Goal: Ask a question

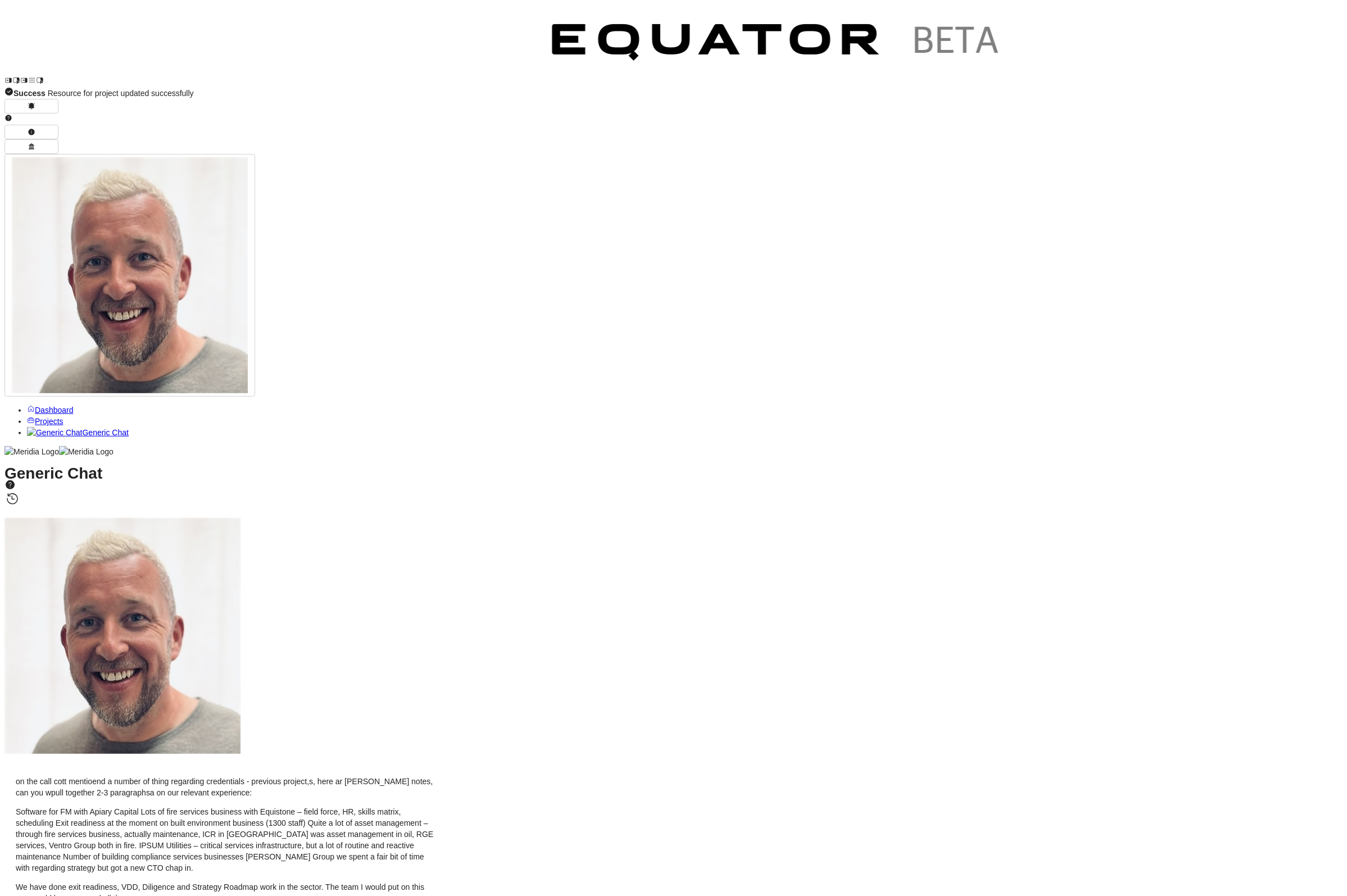
scroll to position [-2585, 0]
drag, startPoint x: 247, startPoint y: 209, endPoint x: 525, endPoint y: 564, distance: 450.9
copy div "Target Company Overview The target company is a UK-based facilities management …"
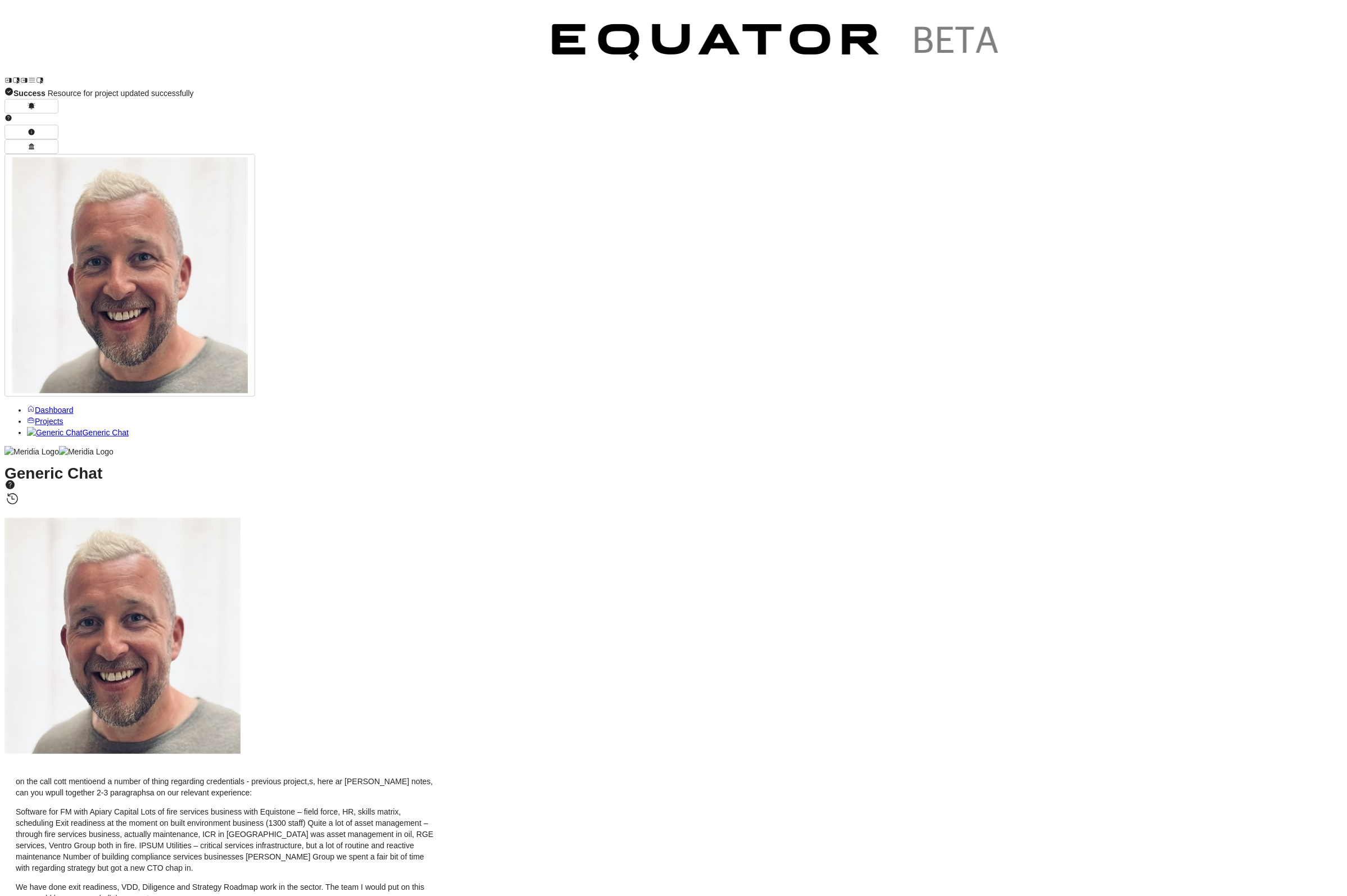
drag, startPoint x: 249, startPoint y: 667, endPoint x: 492, endPoint y: 760, distance: 260.2
copy p "This technology due diligence engagement will evaluate the target company's tec…"
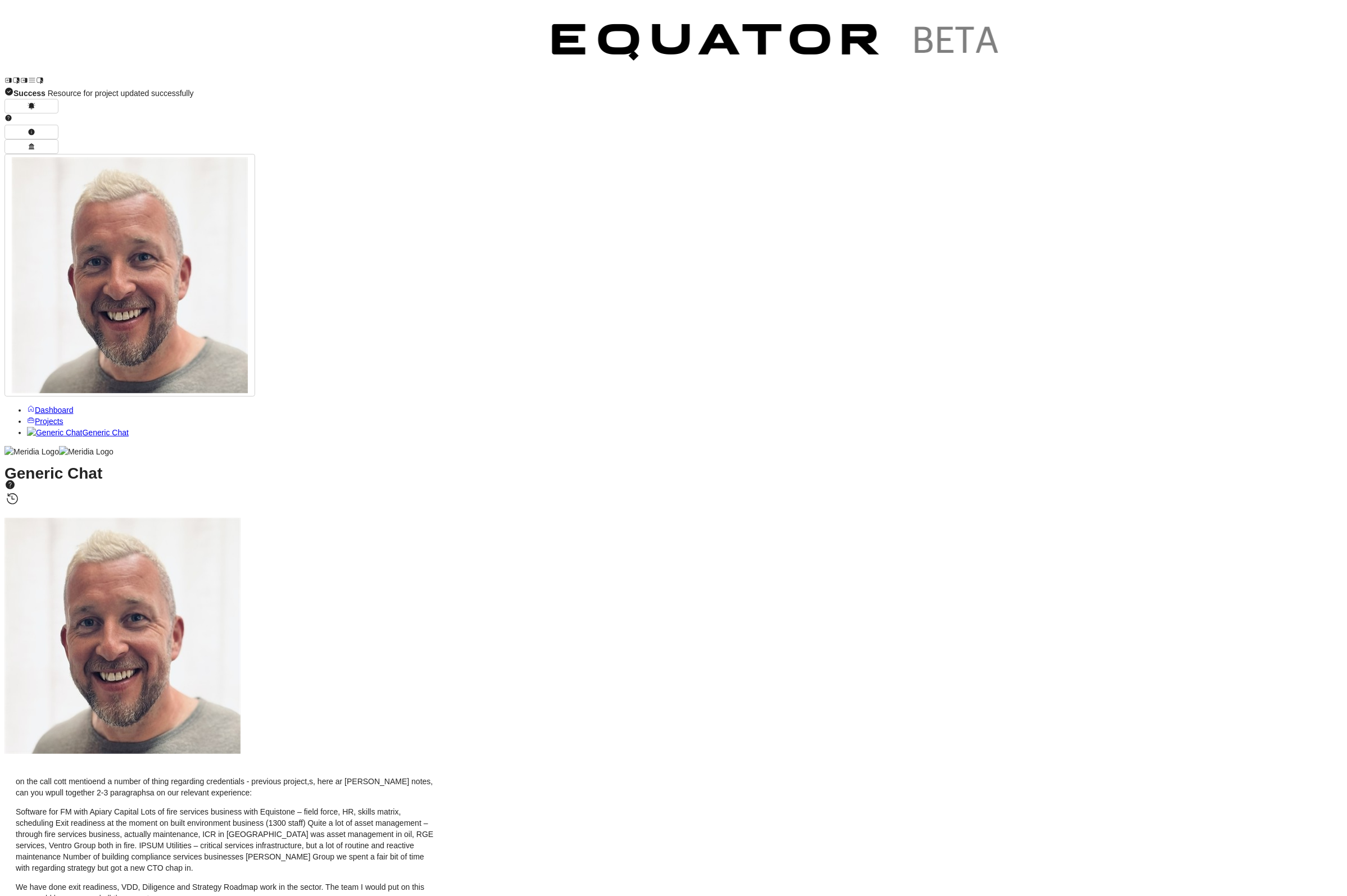
type textarea "**********"
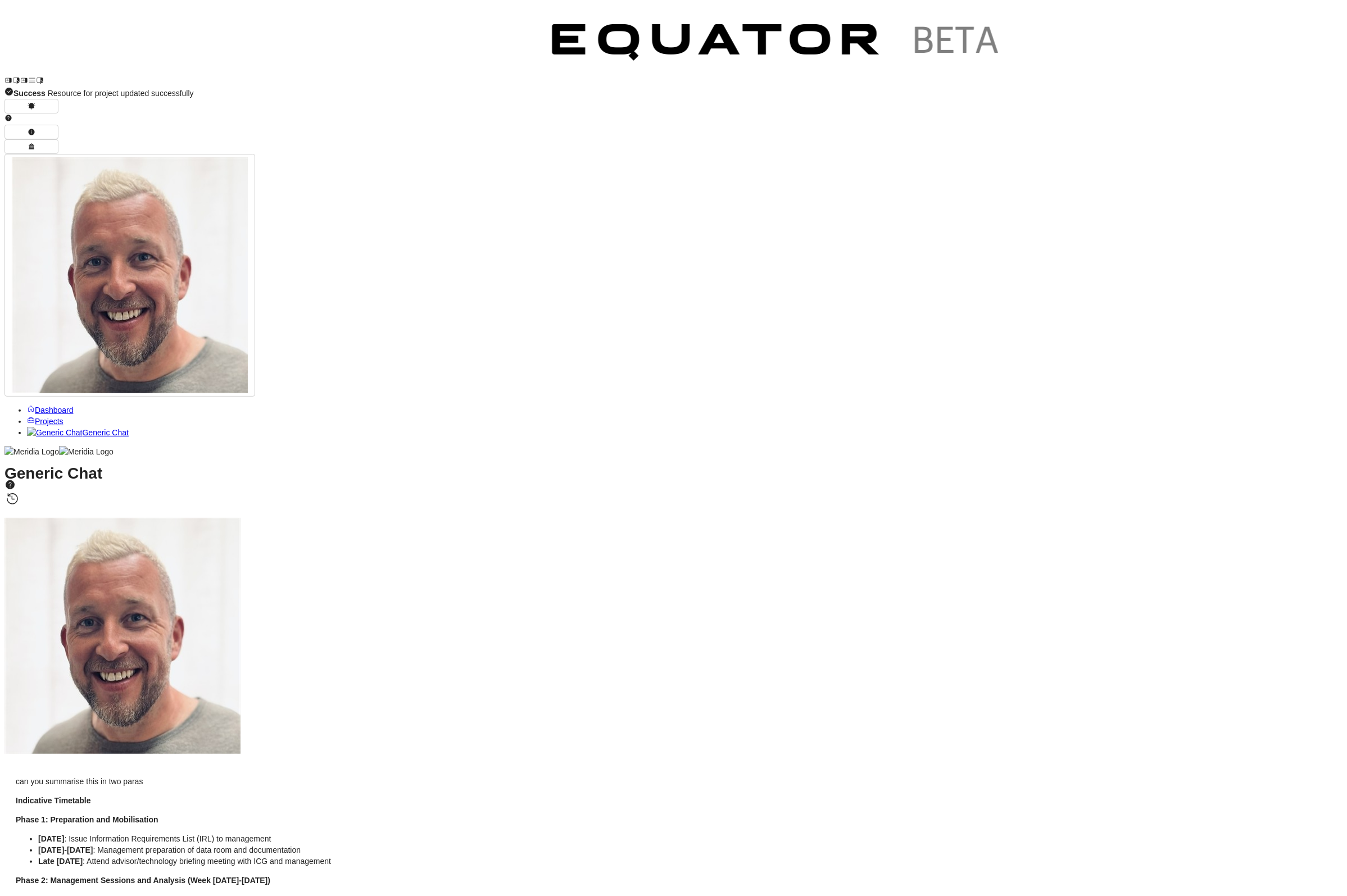
scroll to position [162, 0]
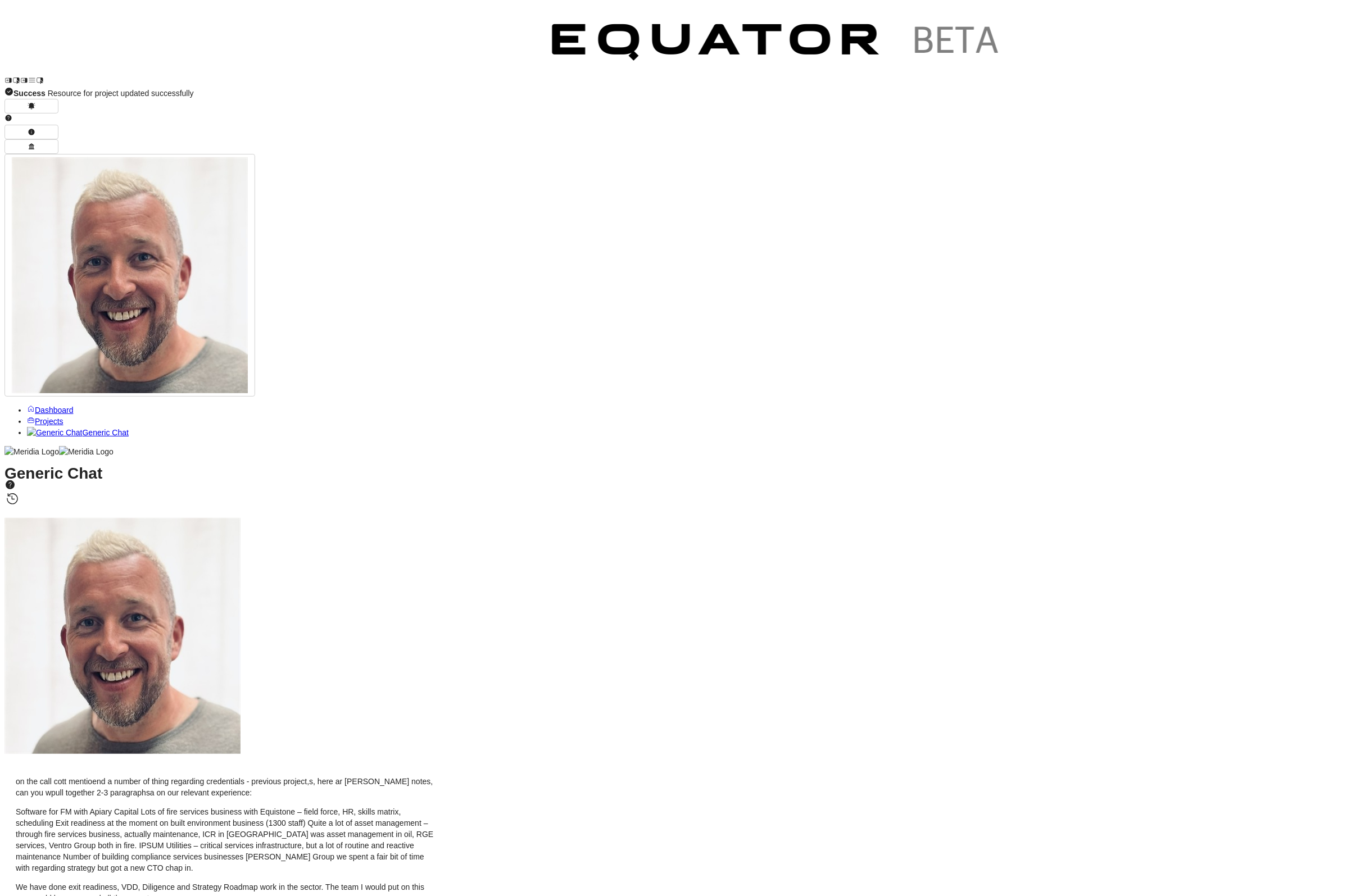
drag, startPoint x: 1261, startPoint y: 878, endPoint x: 1243, endPoint y: 873, distance: 18.7
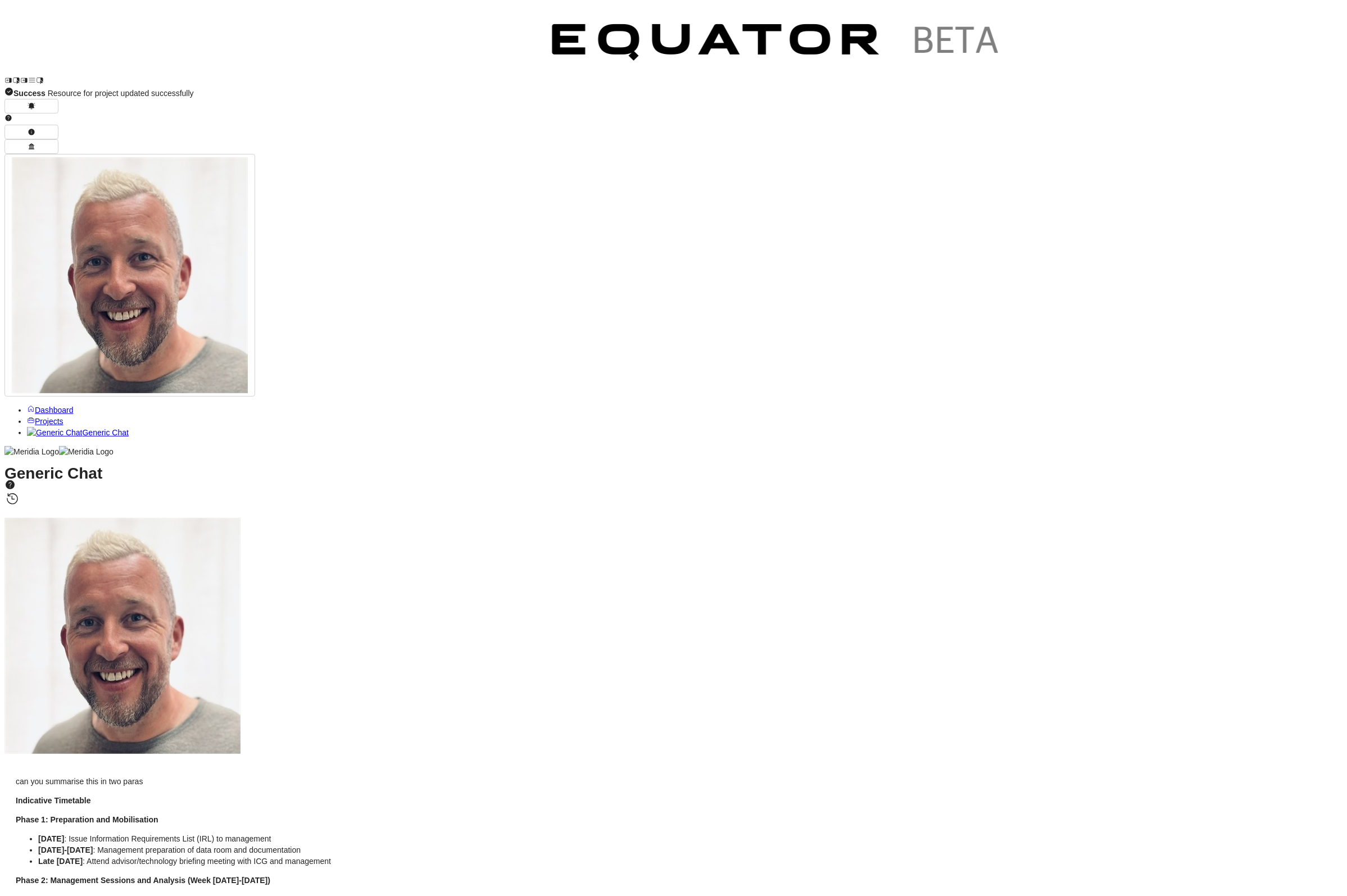
scroll to position [162, 0]
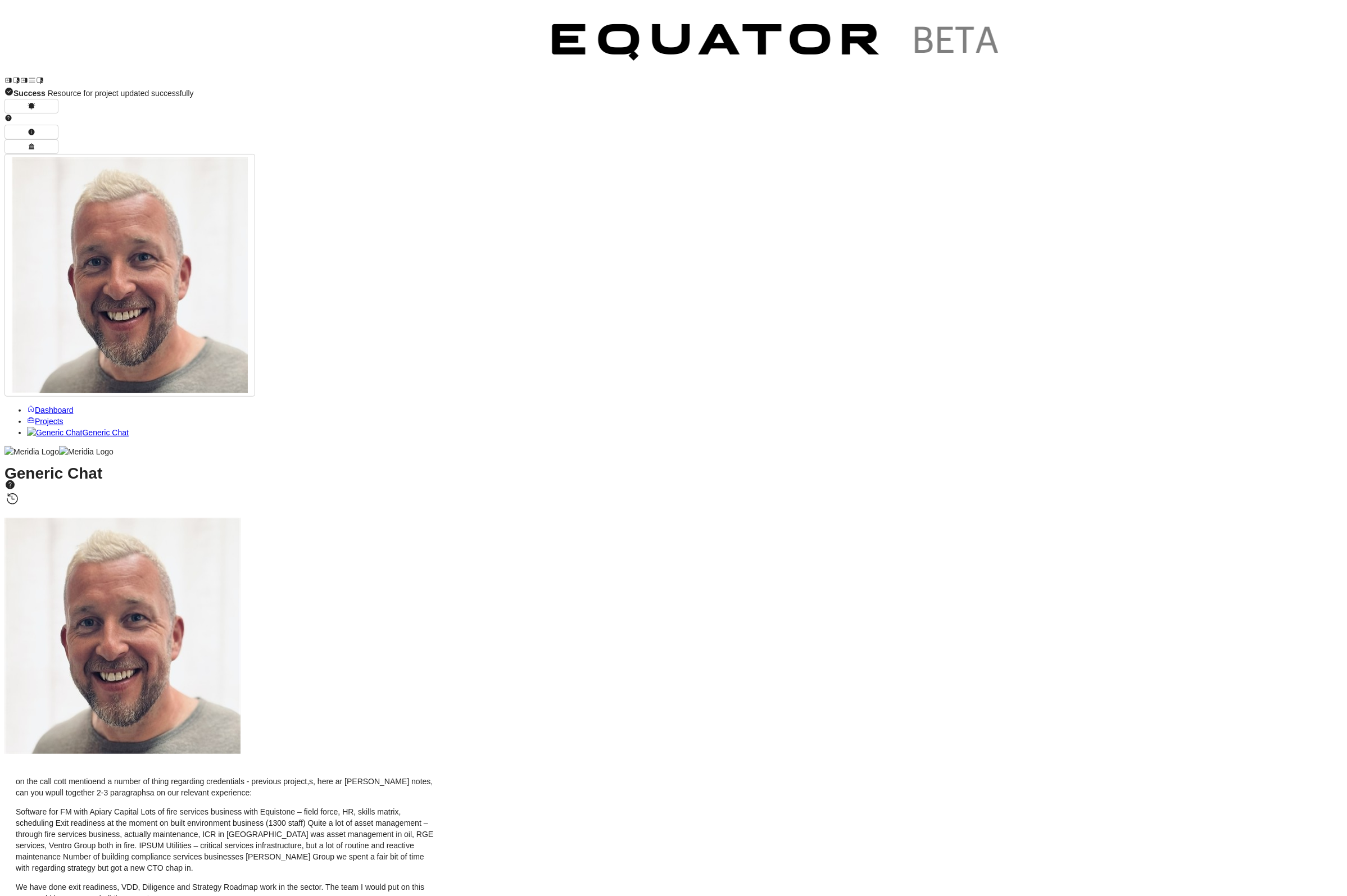
drag, startPoint x: 1338, startPoint y: 733, endPoint x: 1328, endPoint y: 733, distance: 10.0
select select "**********"
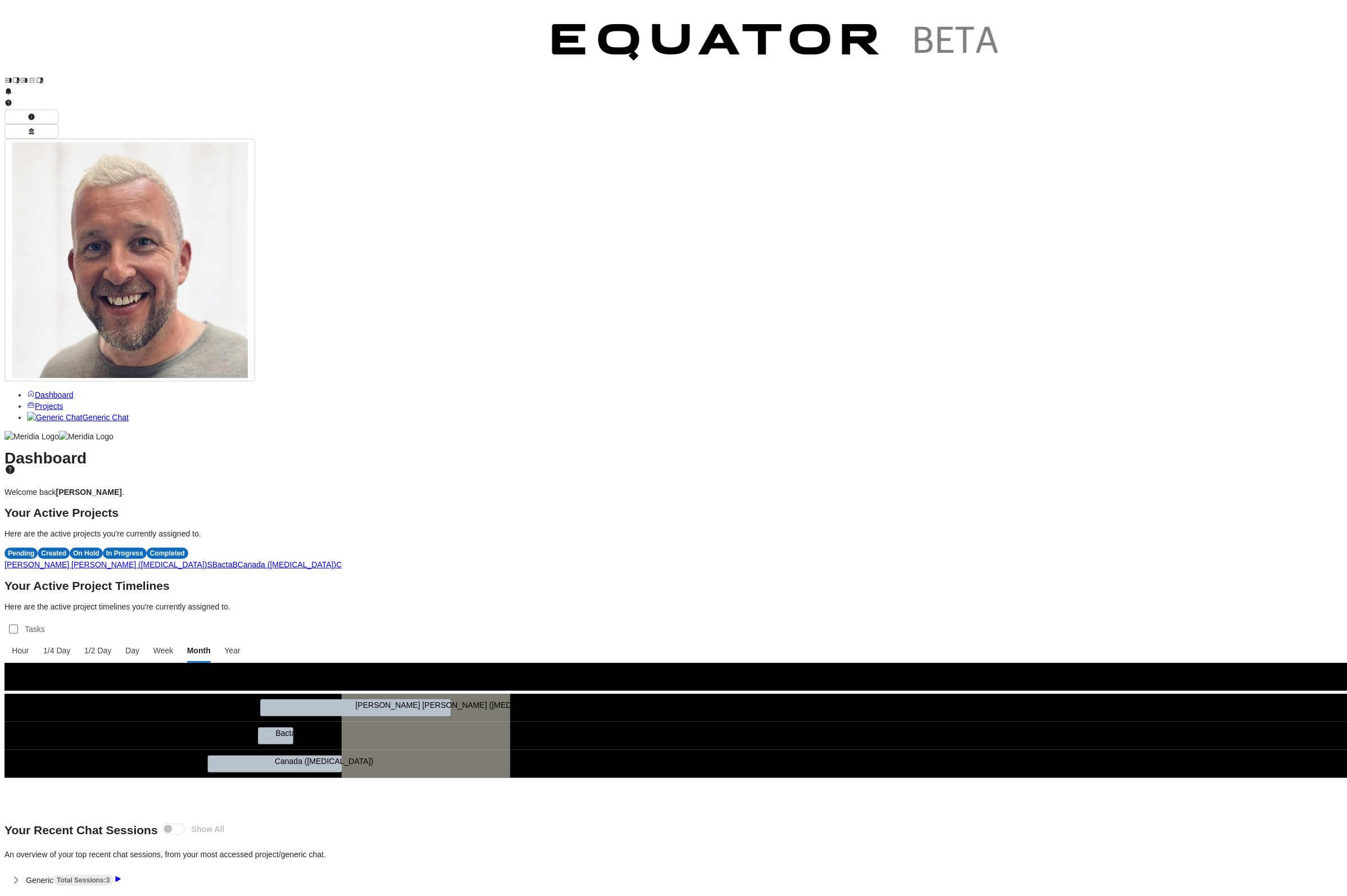
click at [82, 413] on span "Generic Chat" at bounding box center [105, 417] width 46 height 9
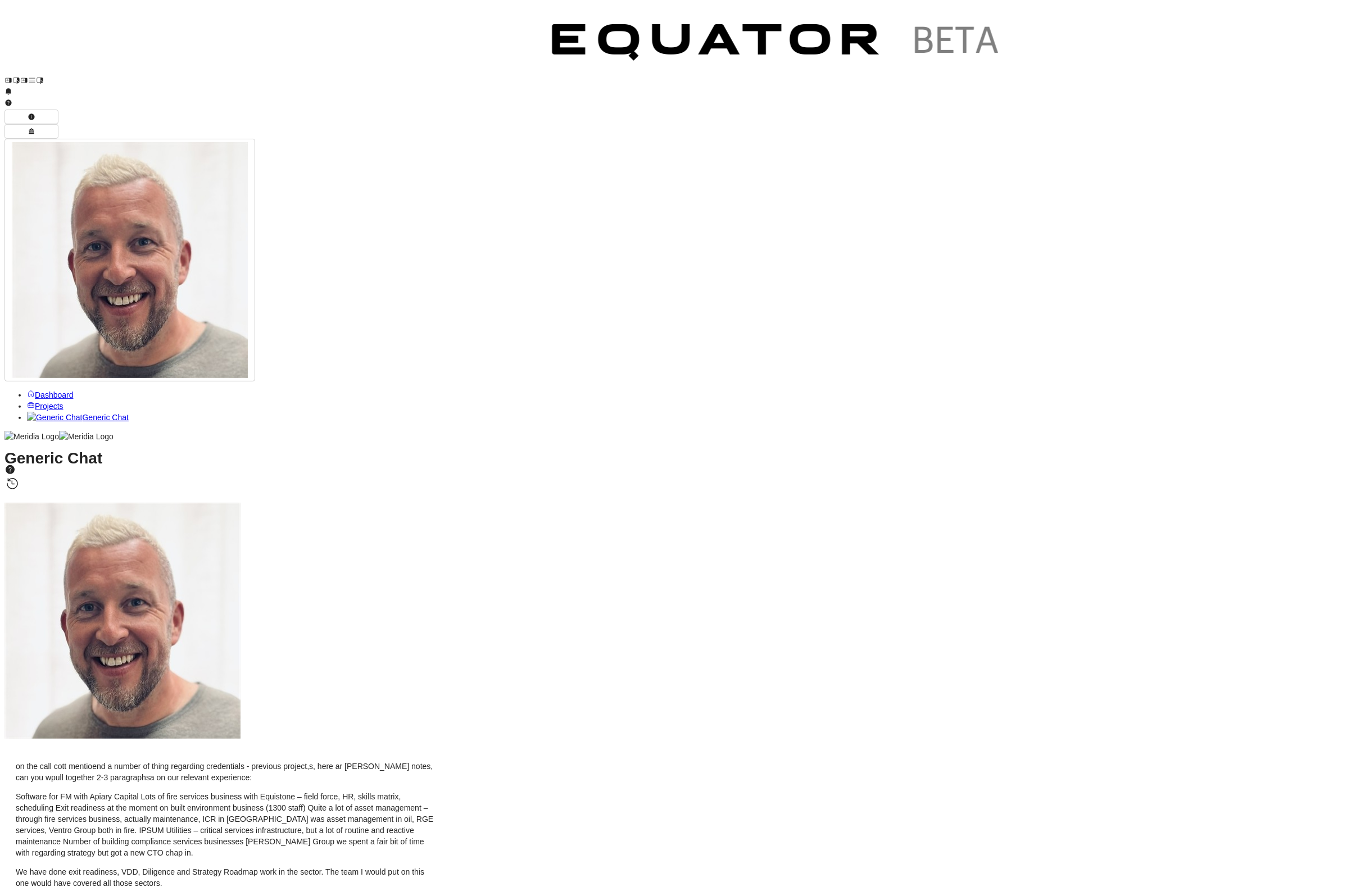
type textarea "**********"
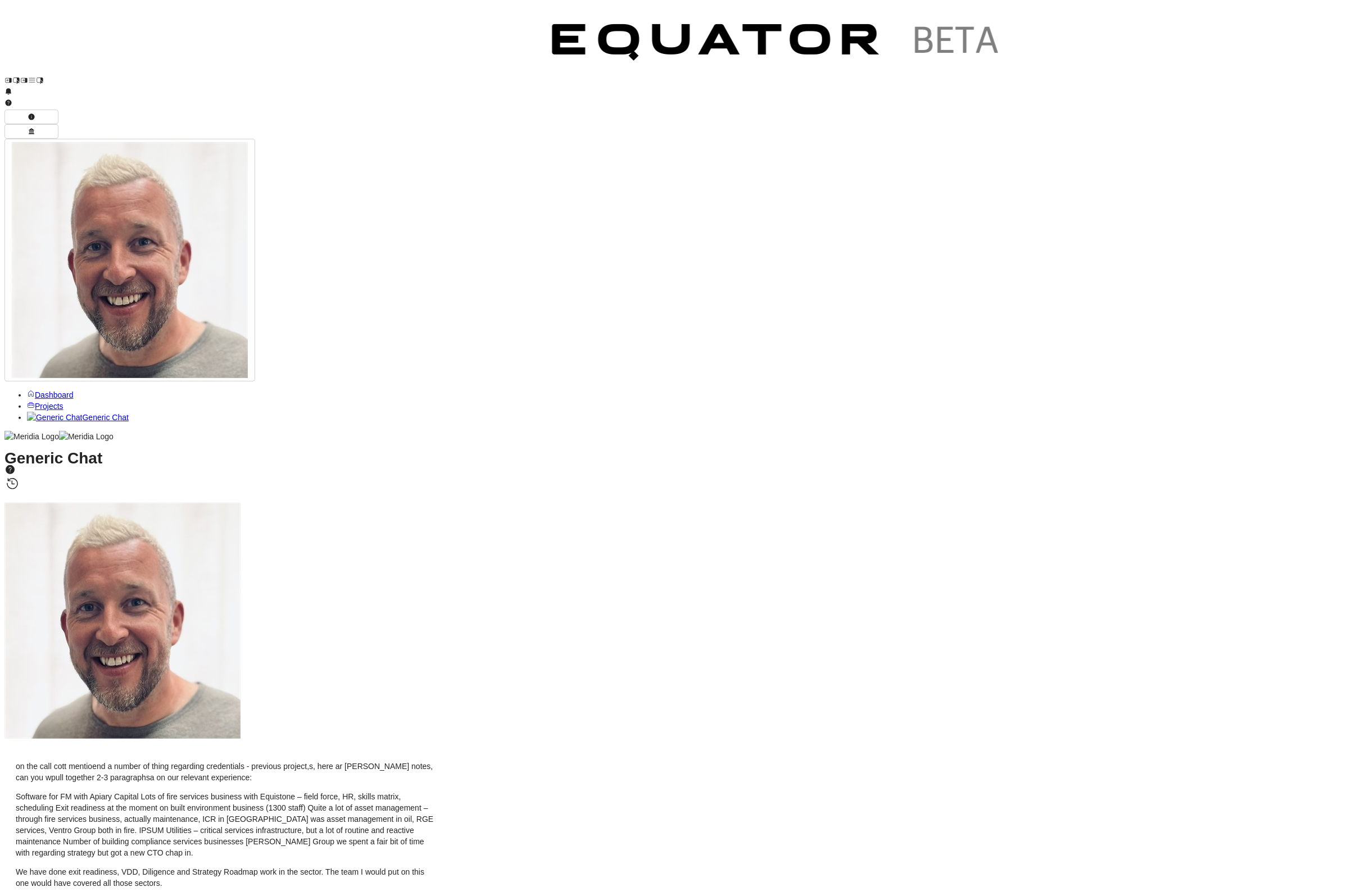
scroll to position [0, 0]
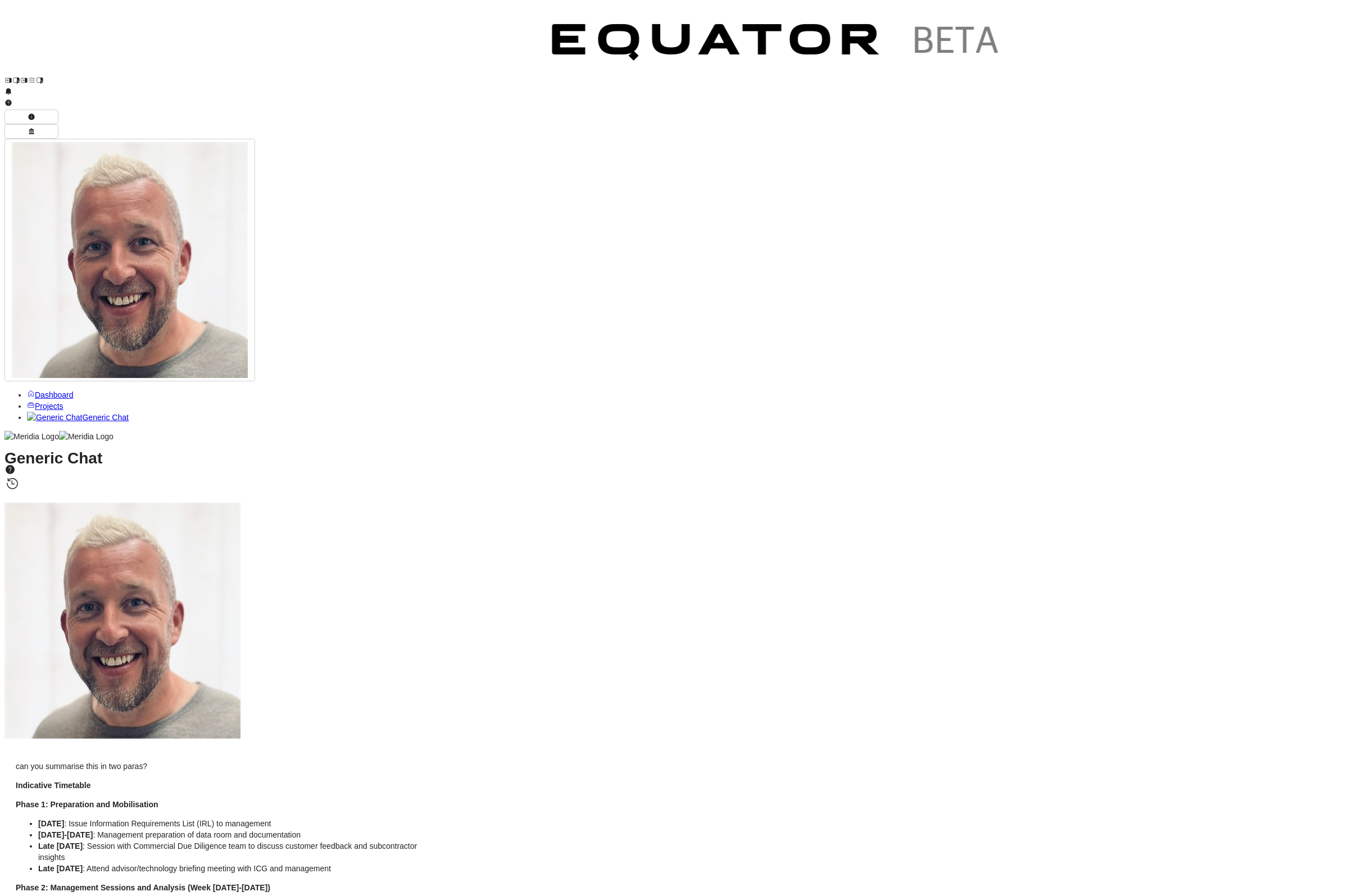
drag, startPoint x: 247, startPoint y: 645, endPoint x: 369, endPoint y: 748, distance: 159.7
copy div "The engagement will commence with the issuance of our Information Requirements …"
drag, startPoint x: 248, startPoint y: 244, endPoint x: 591, endPoint y: 469, distance: 410.2
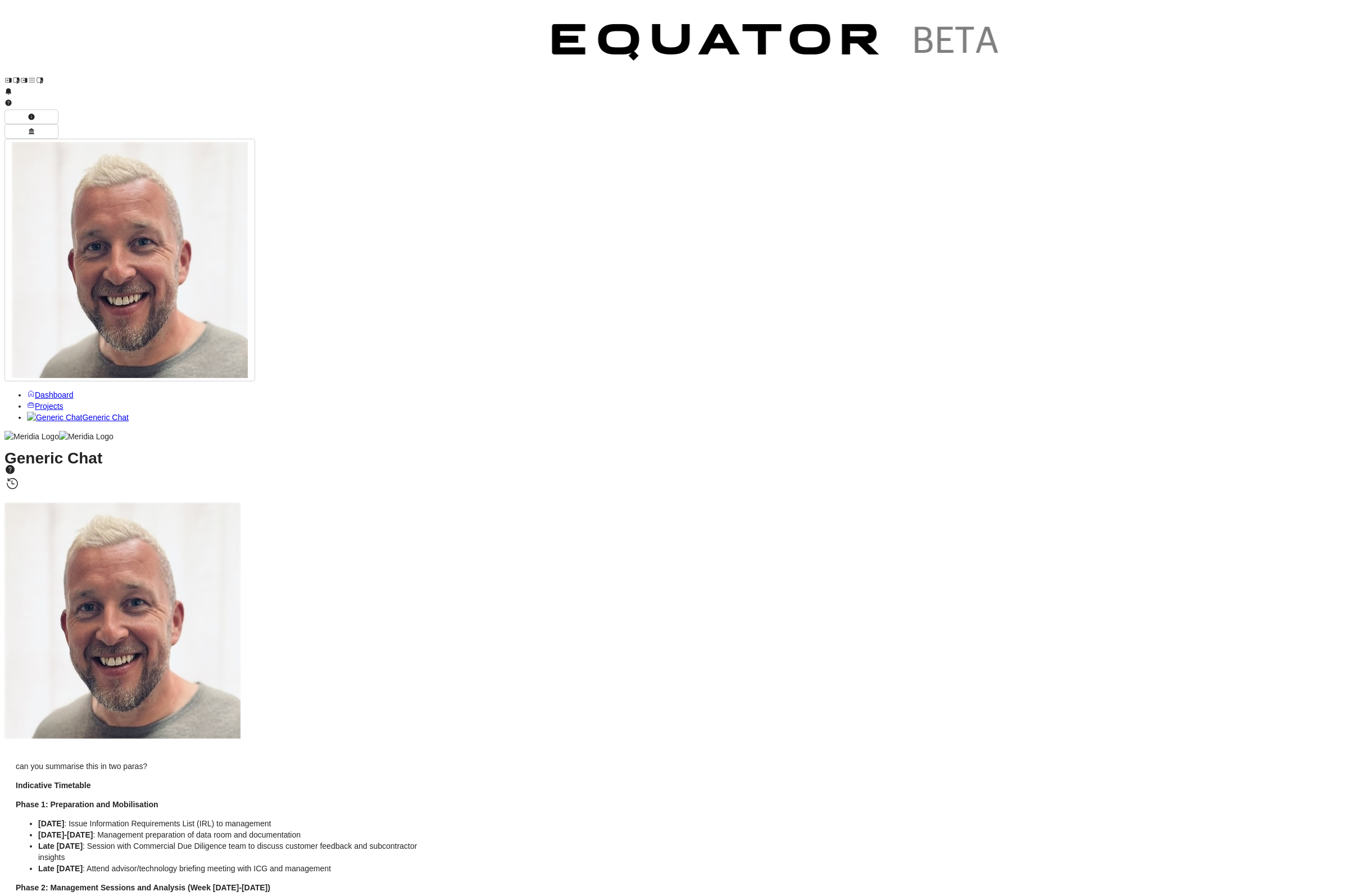
copy div "Our team brings extensive experience in facilities management, field services, …"
drag, startPoint x: 464, startPoint y: 626, endPoint x: 244, endPoint y: 159, distance: 516.2
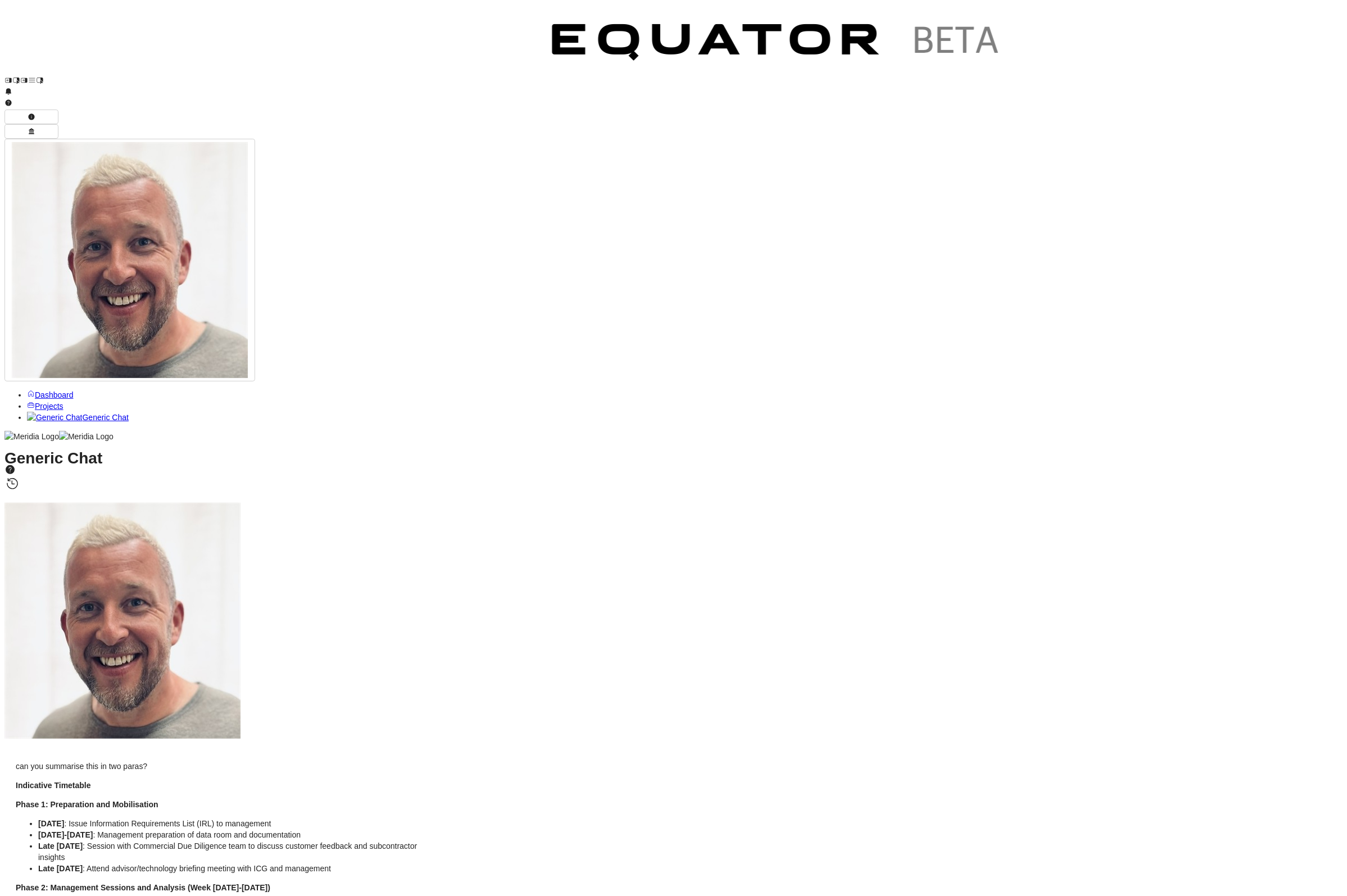
copy div "1. Applications and Technology Architecture Assessment of ERP systems, core bus…"
drag, startPoint x: 247, startPoint y: 150, endPoint x: 577, endPoint y: 563, distance: 528.6
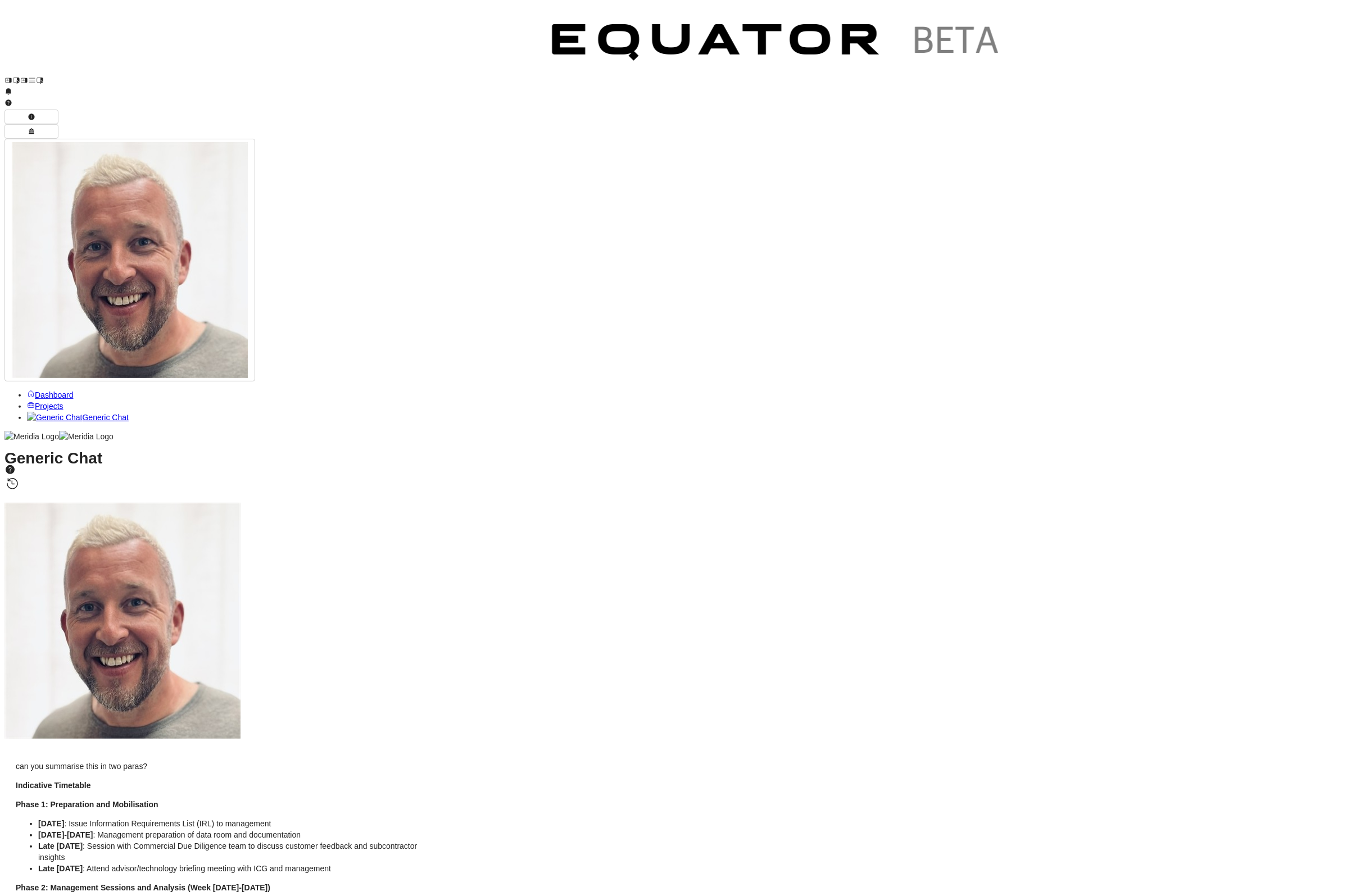
copy div "Indicative Timetable Phase 1: Preparation and Mobilisation 18 August 2025 : Iss…"
